Goal: Navigation & Orientation: Find specific page/section

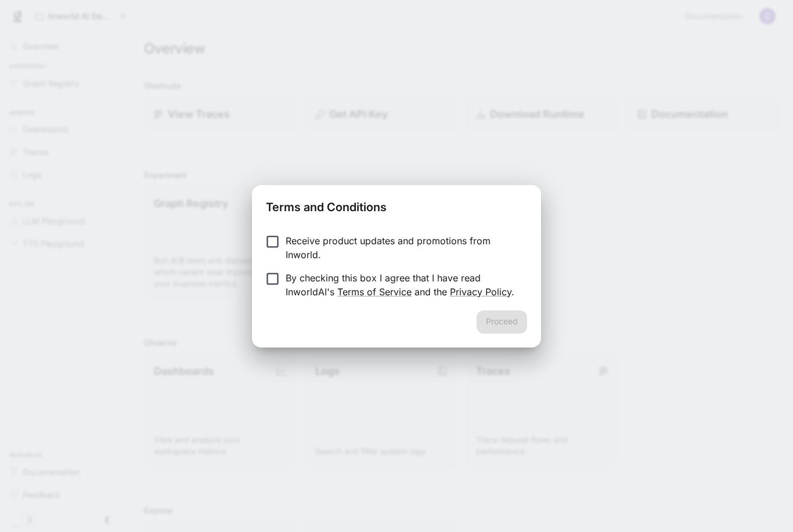
click at [502, 318] on div "Proceed" at bounding box center [396, 329] width 289 height 37
click at [511, 327] on button "Proceed" at bounding box center [502, 322] width 50 height 23
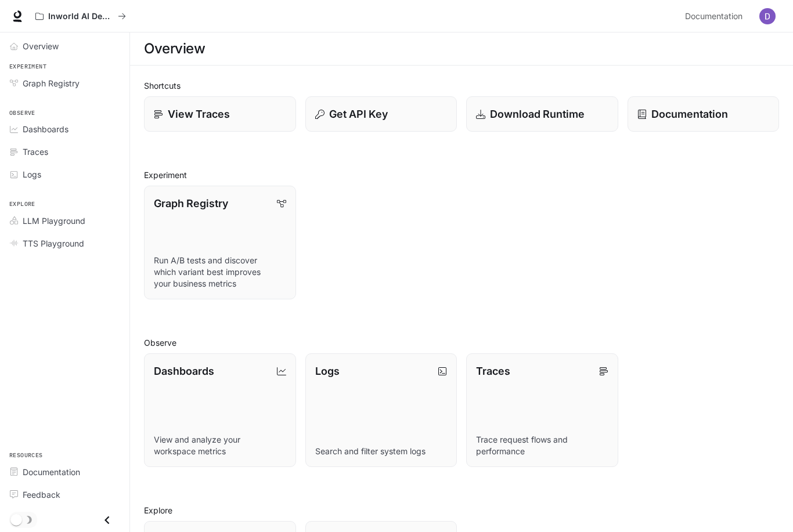
click at [44, 46] on span "Overview" at bounding box center [41, 46] width 36 height 12
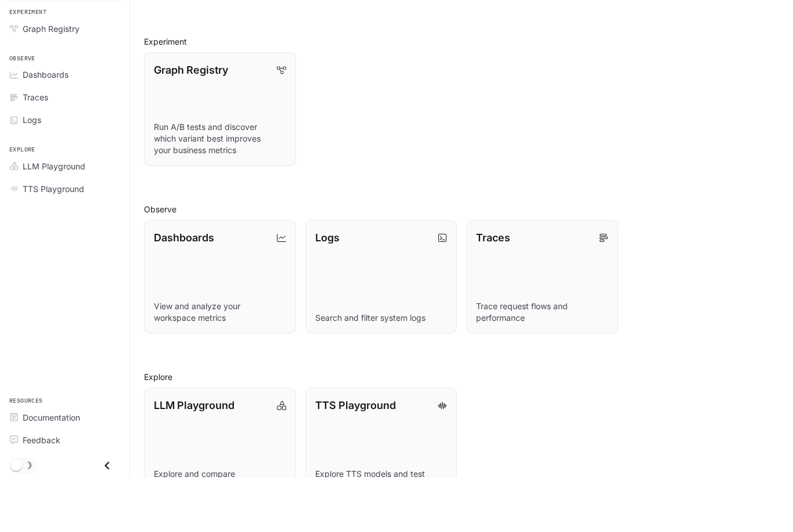
scroll to position [78, 0]
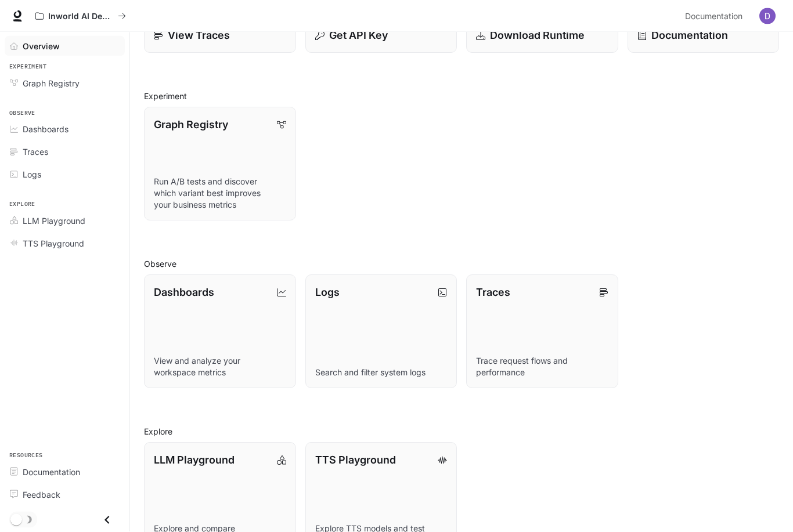
click at [384, 491] on link "TTS Playground Explore TTS models and test voice generation" at bounding box center [381, 500] width 152 height 114
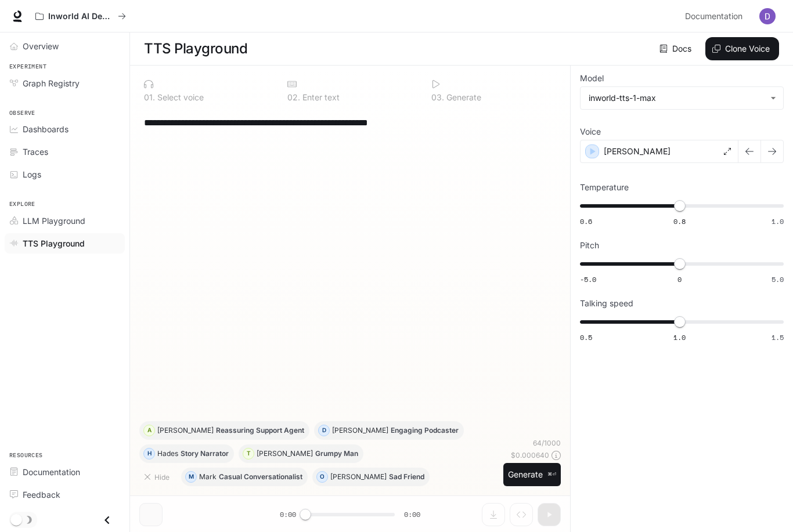
click at [57, 143] on link "Traces" at bounding box center [65, 152] width 120 height 20
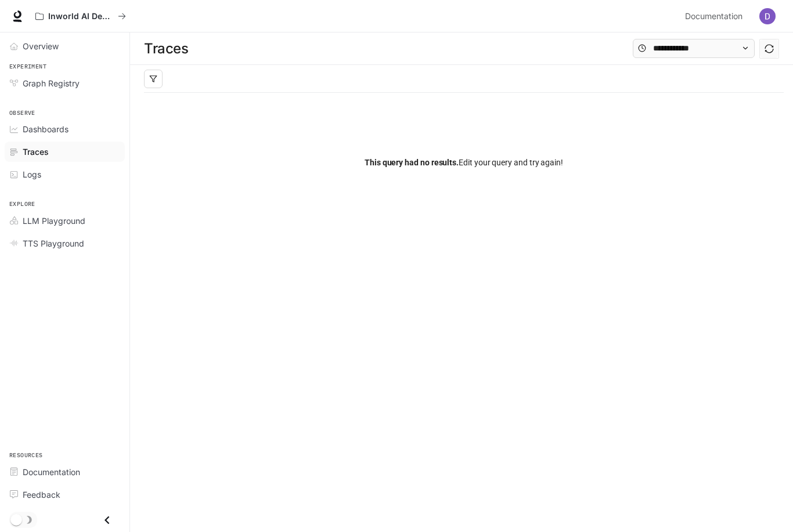
click at [56, 134] on span "Dashboards" at bounding box center [46, 129] width 46 height 12
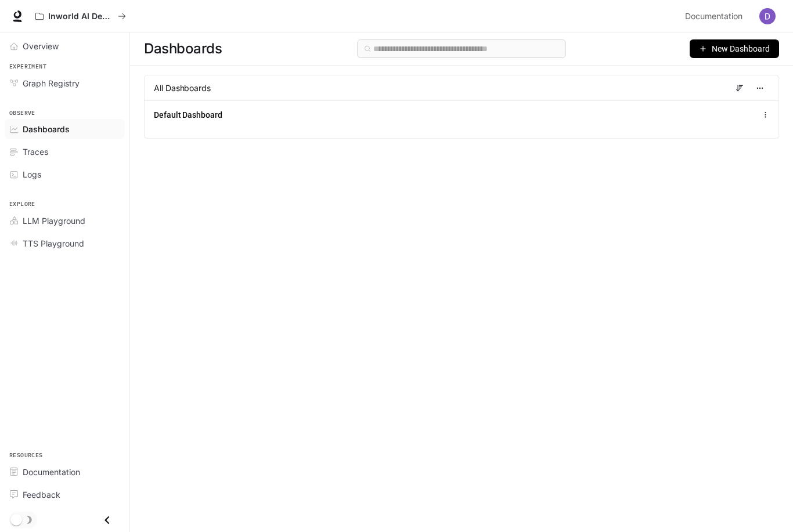
click at [66, 79] on span "Graph Registry" at bounding box center [51, 83] width 57 height 12
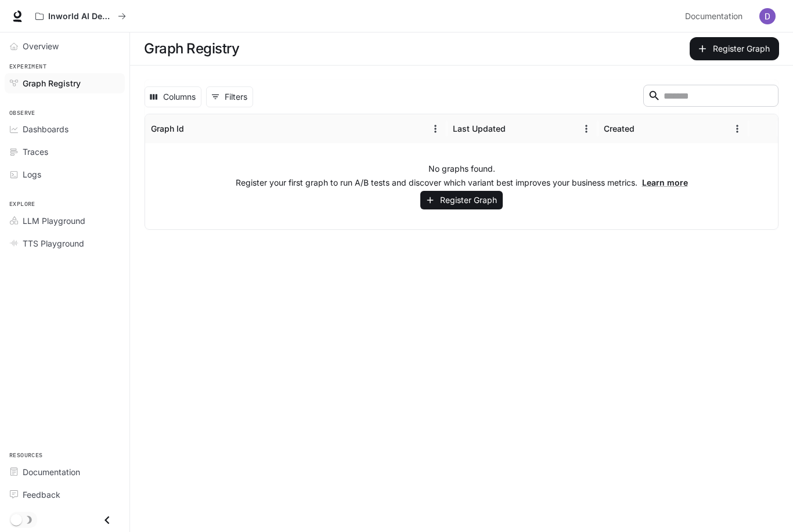
click at [63, 42] on div "Overview" at bounding box center [71, 46] width 97 height 12
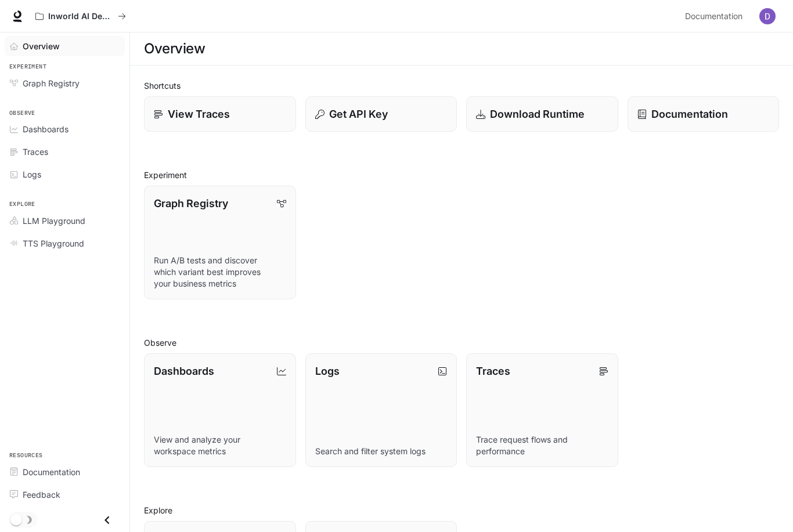
click at [687, 115] on p "Documentation" at bounding box center [689, 114] width 77 height 16
